Goal: Ask a question

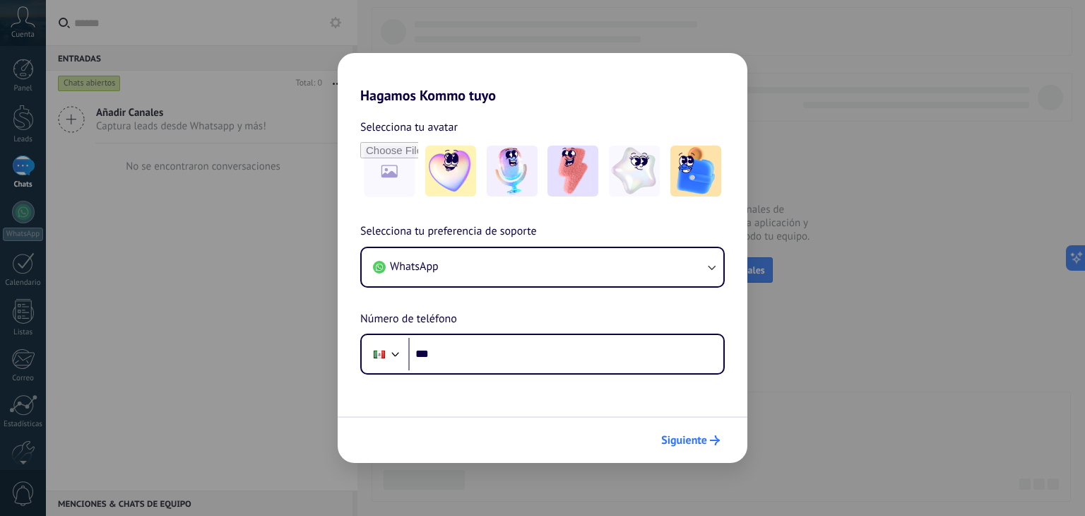
click at [693, 440] on span "Siguiente" at bounding box center [684, 440] width 46 height 10
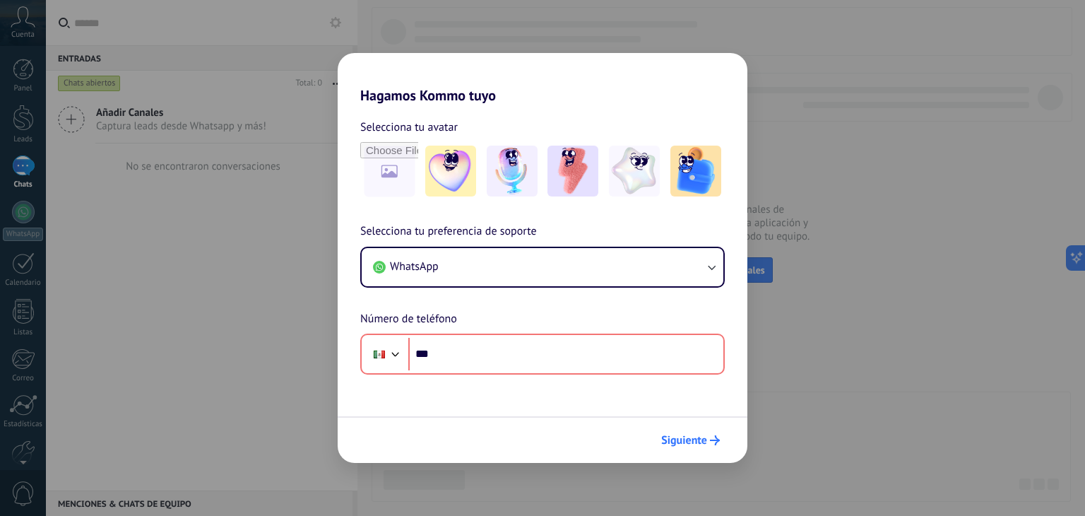
click at [693, 440] on span "Siguiente" at bounding box center [684, 440] width 46 height 10
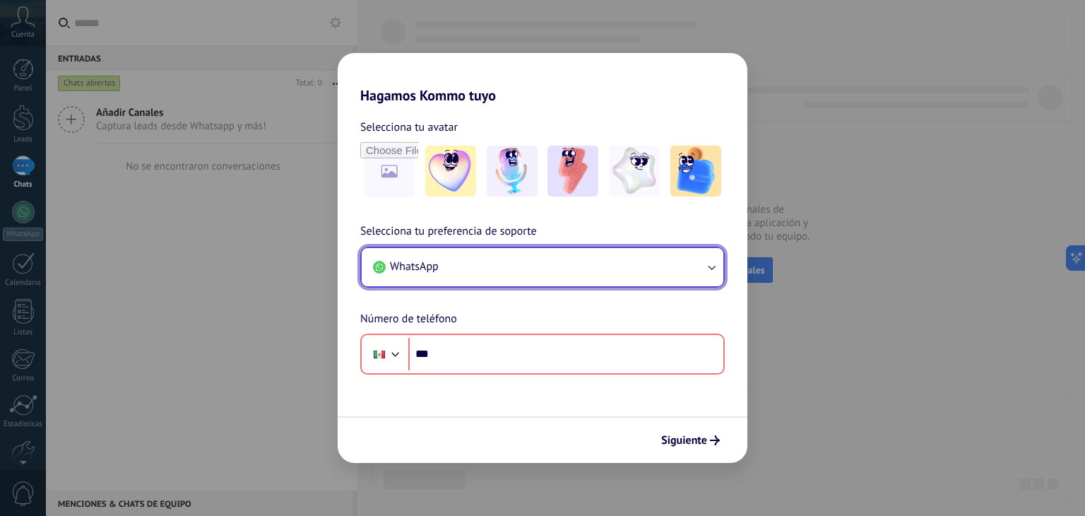
click at [663, 254] on button "WhatsApp" at bounding box center [543, 267] width 362 height 38
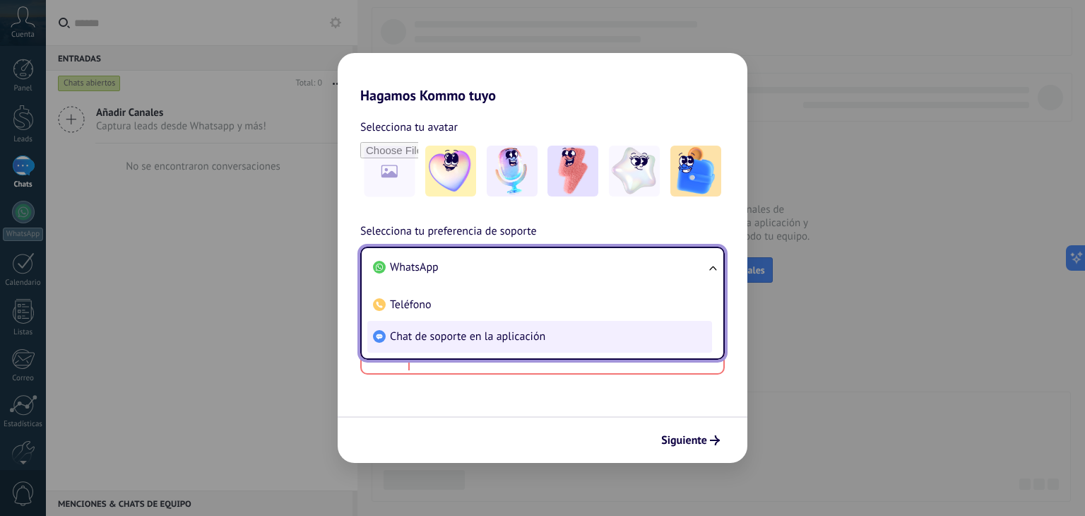
click at [563, 343] on li "Chat de soporte en la aplicación" at bounding box center [539, 337] width 345 height 32
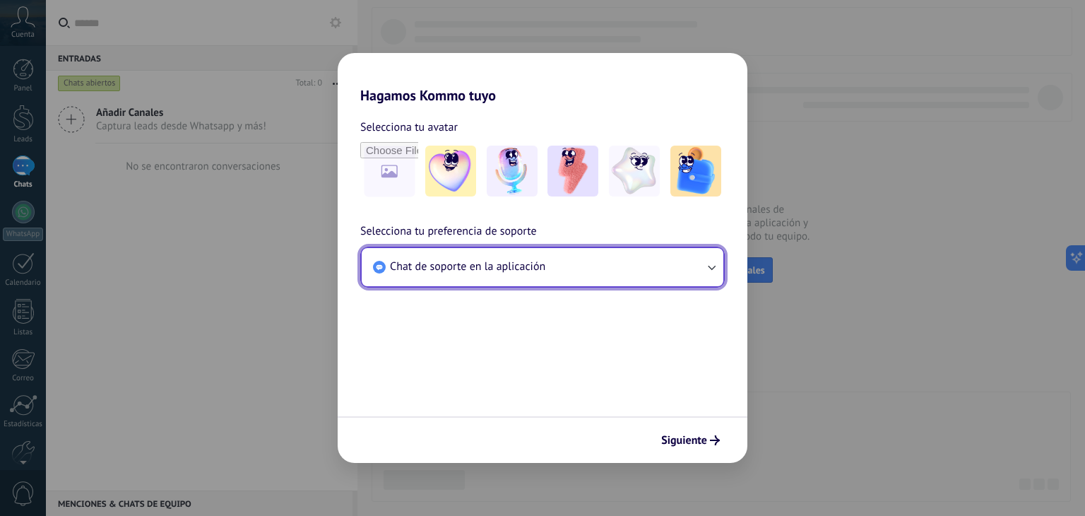
click at [622, 275] on button "Chat de soporte en la aplicación" at bounding box center [543, 267] width 362 height 38
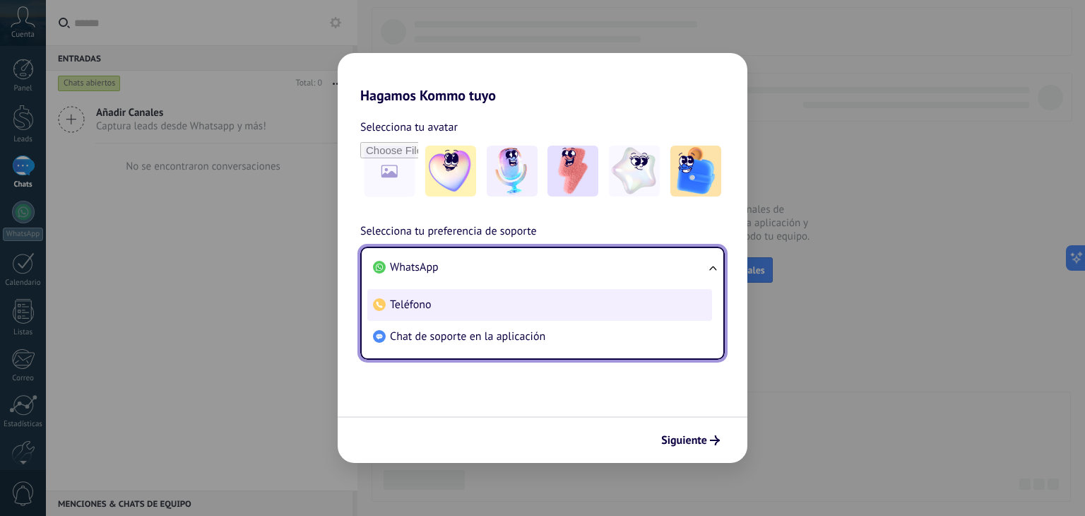
click at [588, 312] on li "Teléfono" at bounding box center [539, 305] width 345 height 32
